Goal: Task Accomplishment & Management: Manage account settings

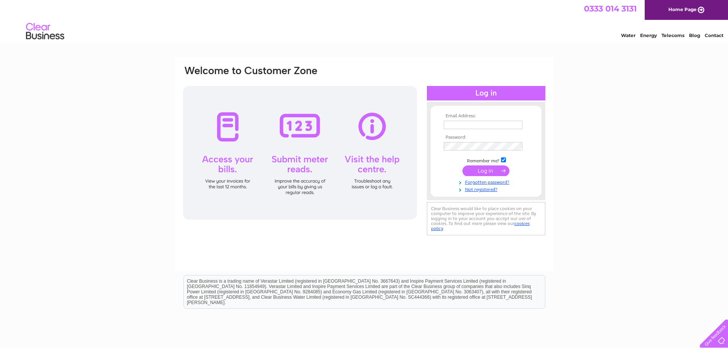
click at [496, 123] on input "text" at bounding box center [483, 125] width 79 height 8
type input "[EMAIL_ADDRESS][DOMAIN_NAME]"
click at [473, 170] on input "submit" at bounding box center [486, 171] width 47 height 11
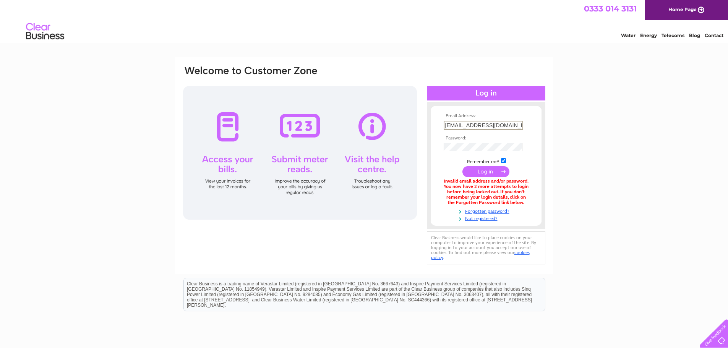
drag, startPoint x: 468, startPoint y: 126, endPoint x: 441, endPoint y: 128, distance: 26.4
click at [441, 128] on form "Email Address: accounts@refacescotland.co.uk Password: Forgotten password?" at bounding box center [486, 168] width 111 height 108
type input "[PERSON_NAME][EMAIL_ADDRESS][DOMAIN_NAME]"
click at [471, 175] on input "submit" at bounding box center [486, 171] width 47 height 11
click at [491, 213] on link "Forgotten password?" at bounding box center [487, 209] width 87 height 7
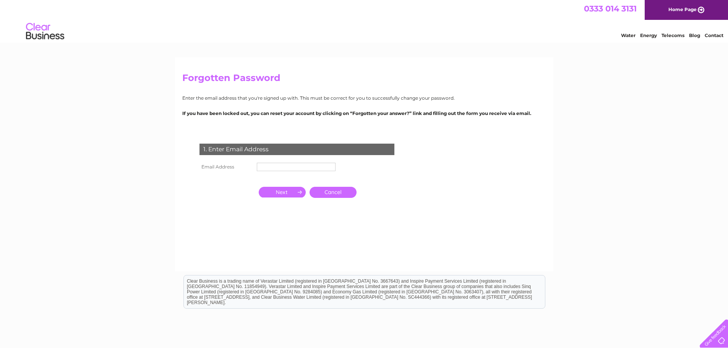
click at [313, 168] on input "text" at bounding box center [296, 167] width 79 height 8
type input "[EMAIL_ADDRESS][DOMAIN_NAME]"
click at [290, 186] on td at bounding box center [282, 193] width 51 height 15
click at [288, 193] on input "button" at bounding box center [282, 192] width 47 height 11
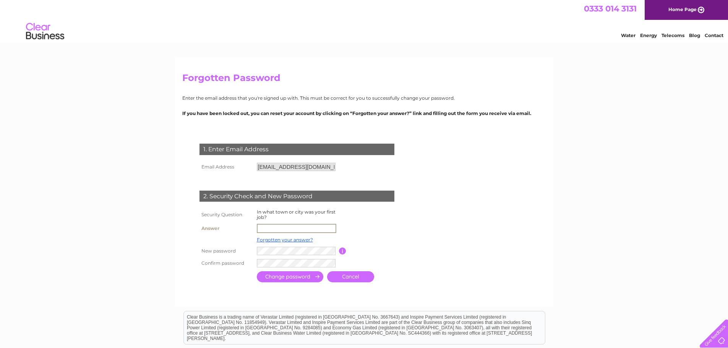
click at [287, 231] on input "text" at bounding box center [297, 228] width 80 height 9
